Goal: Task Accomplishment & Management: Manage account settings

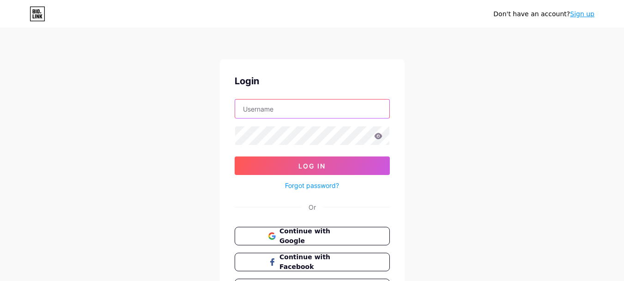
click at [280, 107] on input "text" at bounding box center [312, 108] width 154 height 18
paste input "visitu"
type input "visitu"
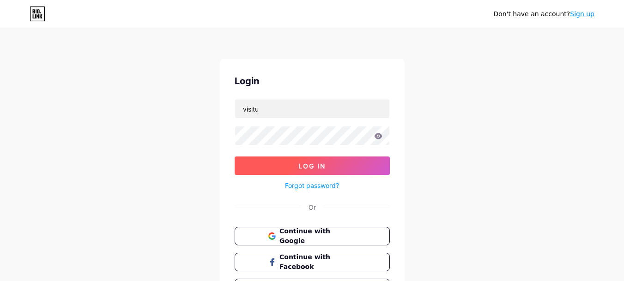
click at [306, 162] on span "Log In" at bounding box center [312, 166] width 27 height 8
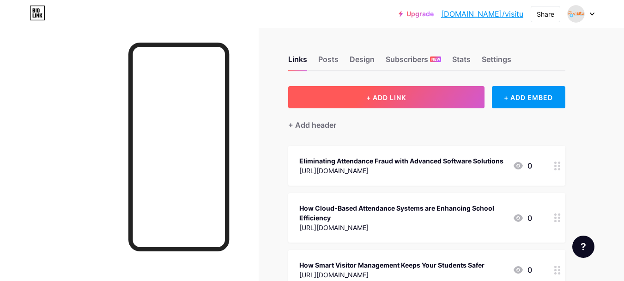
click at [436, 98] on button "+ ADD LINK" at bounding box center [386, 97] width 196 height 22
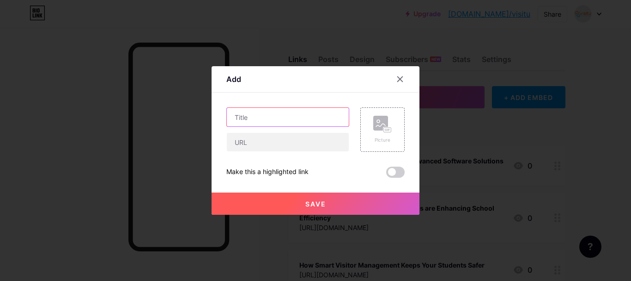
click at [288, 115] on input "text" at bounding box center [288, 117] width 122 height 18
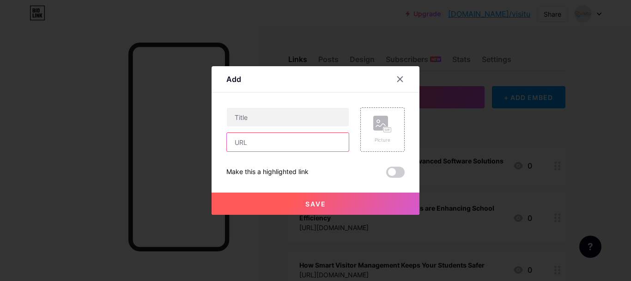
click at [300, 143] on input "text" at bounding box center [288, 142] width 122 height 18
paste input "[URL][DOMAIN_NAME]"
type input "[URL][DOMAIN_NAME]"
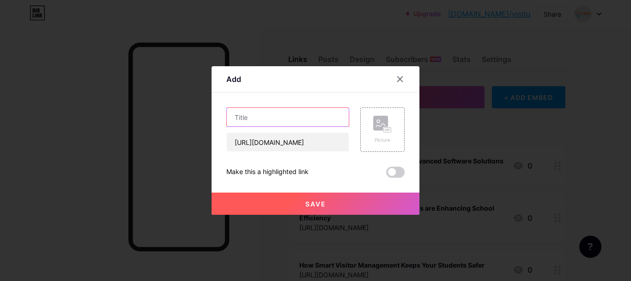
click at [280, 117] on input "text" at bounding box center [288, 117] width 122 height 18
paste input "The Importance of a Comprehensive School Visitor Management System"
type input "The Importance of a Comprehensive School Visitor Management System"
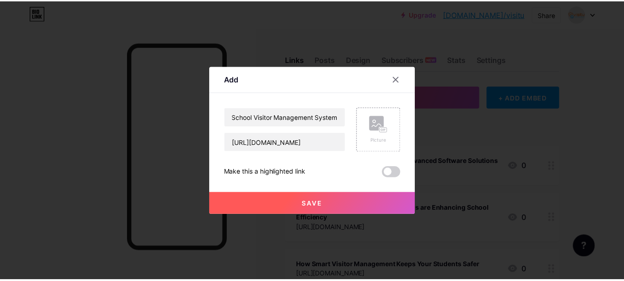
scroll to position [0, 0]
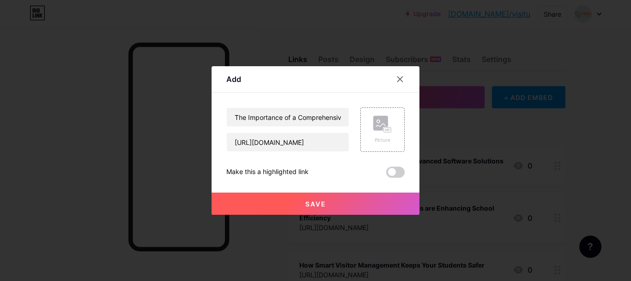
click at [307, 196] on button "Save" at bounding box center [316, 203] width 208 height 22
